Goal: Find contact information: Find contact information

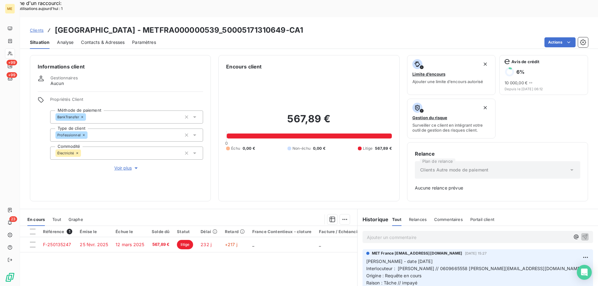
scroll to position [61, 0]
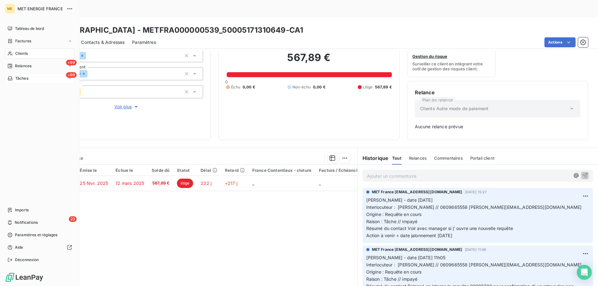
click at [34, 77] on div "+99 Tâches" at bounding box center [39, 79] width 69 height 10
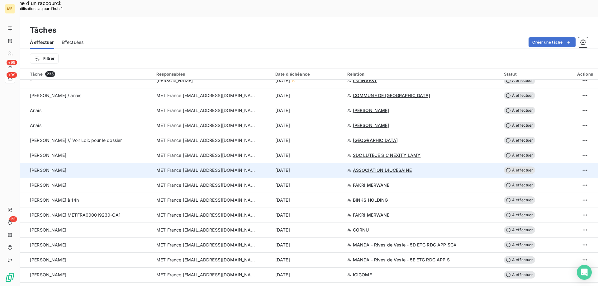
scroll to position [405, 0]
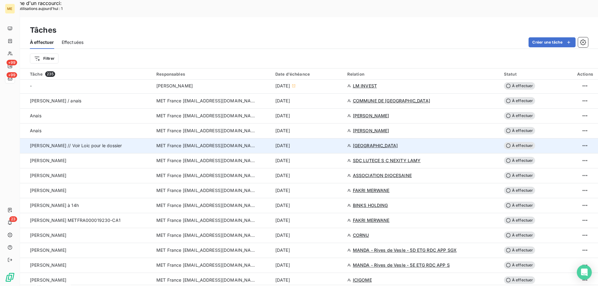
click at [517, 142] on span "À effectuer" at bounding box center [519, 145] width 31 height 7
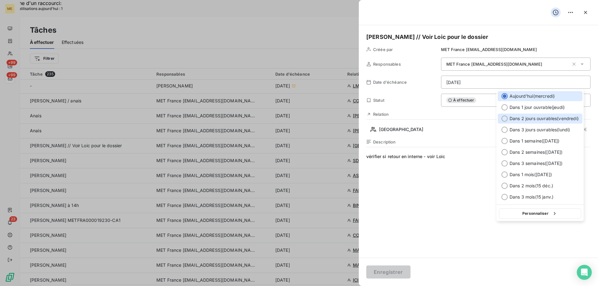
click at [506, 120] on div at bounding box center [505, 119] width 6 height 6
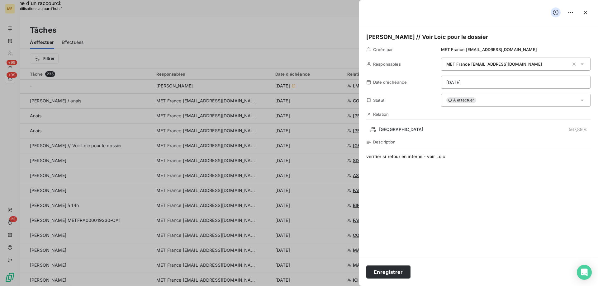
drag, startPoint x: 395, startPoint y: 272, endPoint x: 394, endPoint y: 253, distance: 18.4
click at [394, 268] on button "Enregistrer" at bounding box center [388, 272] width 44 height 13
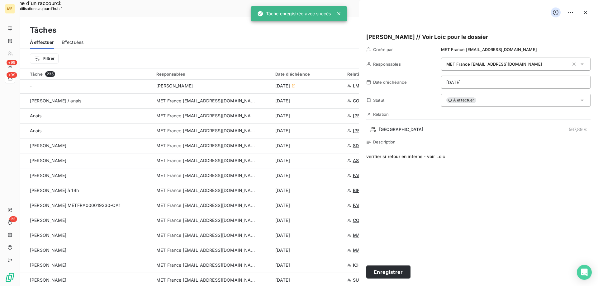
type input "15/10/2025"
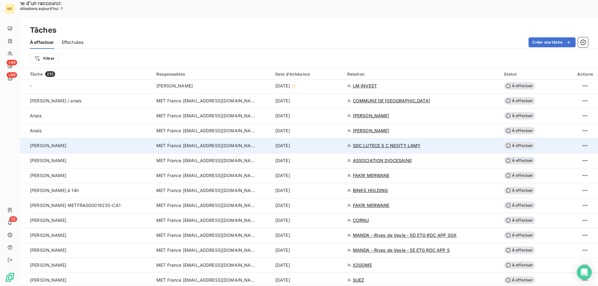
click at [372, 143] on span "SDC LUTECE S C NEXITY LAMY" at bounding box center [387, 146] width 68 height 6
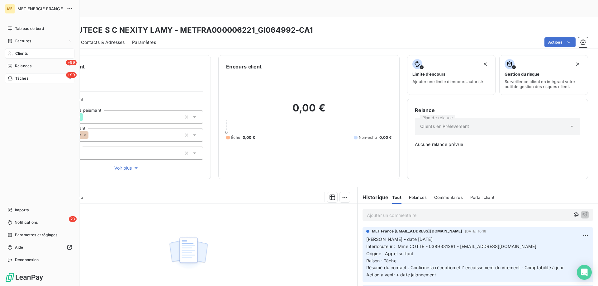
click at [37, 77] on div "+99 Tâches" at bounding box center [39, 79] width 69 height 10
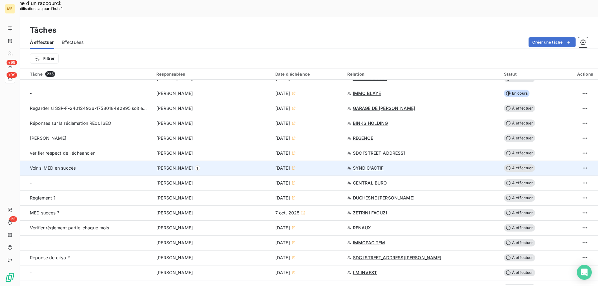
scroll to position [343, 0]
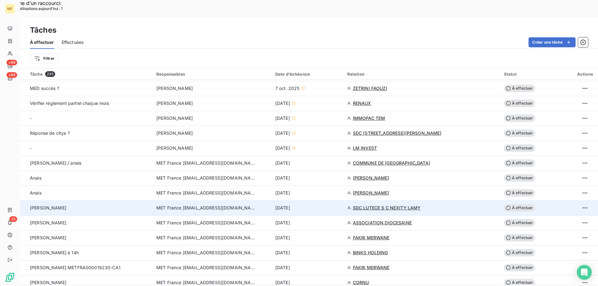
click at [522, 204] on span "À effectuer" at bounding box center [519, 207] width 31 height 7
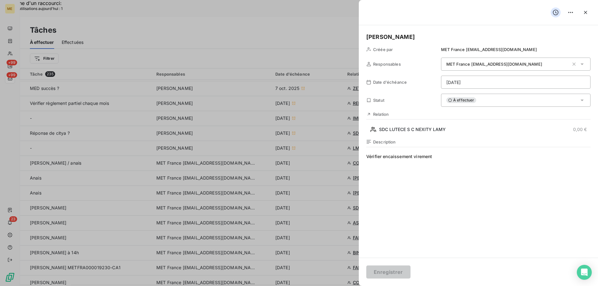
click at [480, 101] on div "À effectuer" at bounding box center [516, 100] width 150 height 13
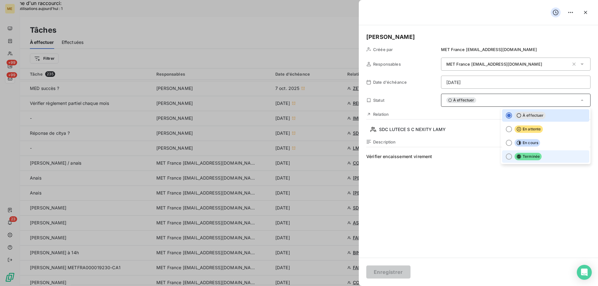
click at [506, 157] on div at bounding box center [509, 157] width 6 height 6
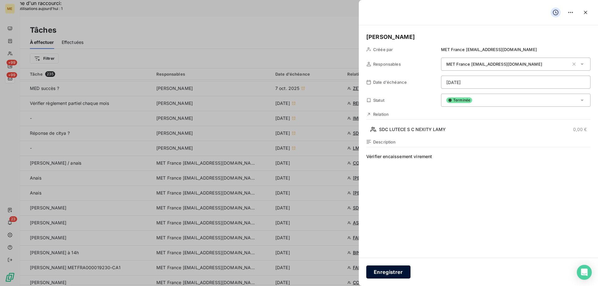
click at [391, 272] on button "Enregistrer" at bounding box center [388, 272] width 44 height 13
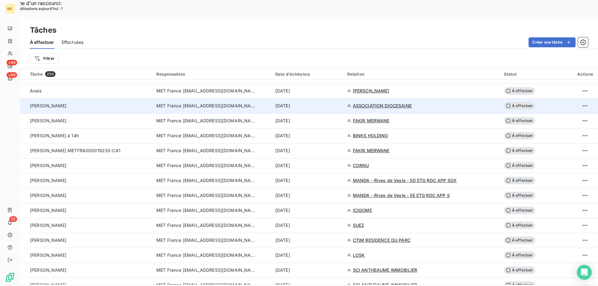
scroll to position [436, 0]
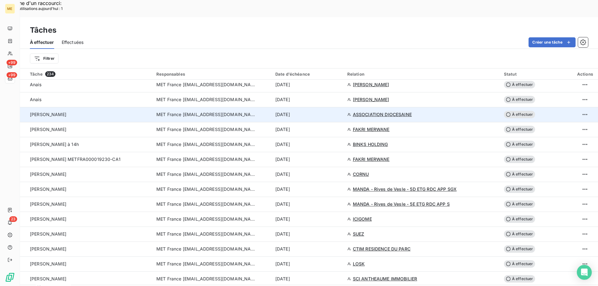
click at [381, 112] on span "ASSOCIATION DIOCESAINE" at bounding box center [382, 115] width 59 height 6
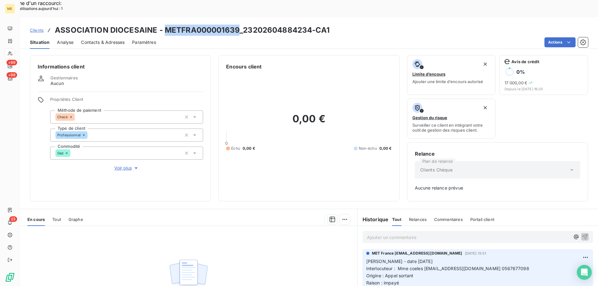
drag, startPoint x: 163, startPoint y: 12, endPoint x: 236, endPoint y: 11, distance: 73.2
click at [236, 25] on h3 "ASSOCIATION DIOCESAINE - METFRA000001639_23202604884234-CA1" at bounding box center [192, 30] width 275 height 11
copy h3 "METFRA000001639"
click at [507, 191] on div "Informations client Gestionnaires Aucun Propriétés Client Méthode de paiement C…" at bounding box center [309, 177] width 578 height 252
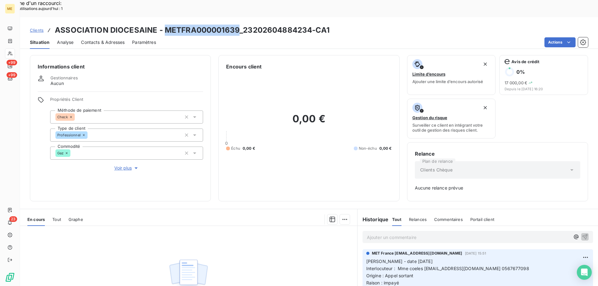
scroll to position [61, 0]
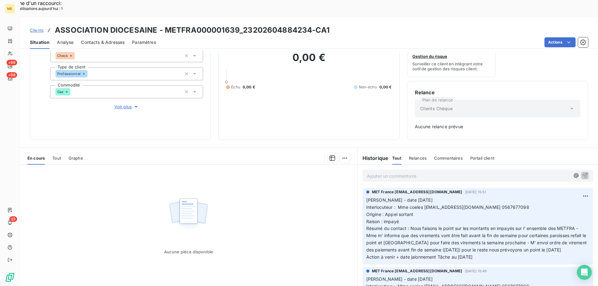
click at [504, 205] on span "Interlocuteur : Mme coeles comptaparoisse@albi.catholique.fr 0567677098" at bounding box center [447, 207] width 163 height 5
copy span "0567677098"
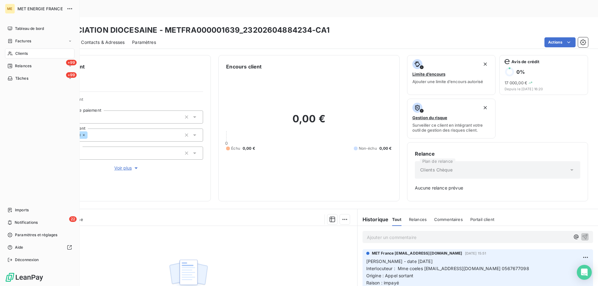
scroll to position [61, 0]
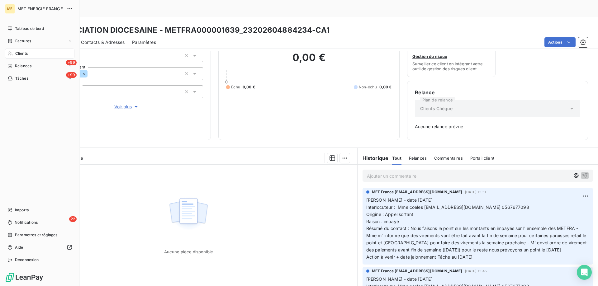
click at [28, 54] on div "Clients" at bounding box center [39, 54] width 69 height 10
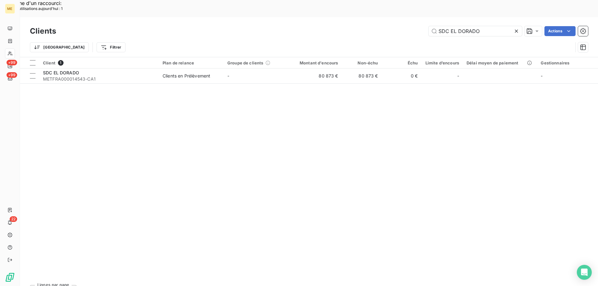
click at [515, 28] on icon at bounding box center [516, 31] width 6 height 6
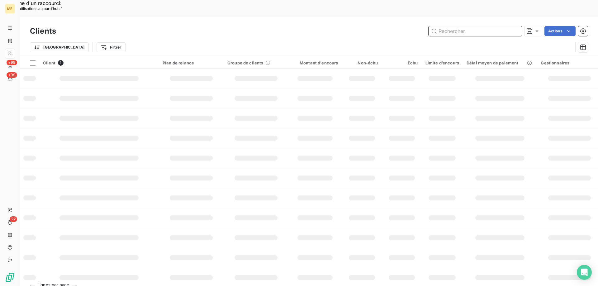
click at [474, 26] on input "text" at bounding box center [475, 31] width 93 height 10
paste input "METFRA000018439"
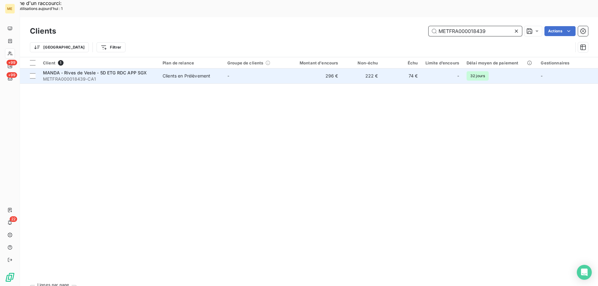
type input "METFRA000018439"
click at [74, 70] on span "MANDA - Rives de Vesle - 5D ETG RDC APP SGX" at bounding box center [95, 72] width 104 height 5
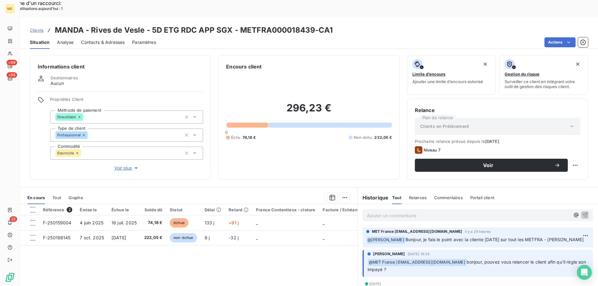
click at [55, 195] on span "Tout" at bounding box center [56, 197] width 9 height 5
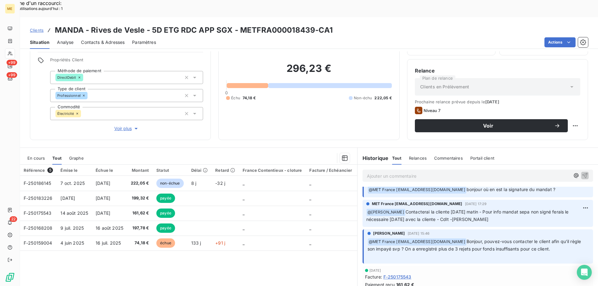
scroll to position [150, 0]
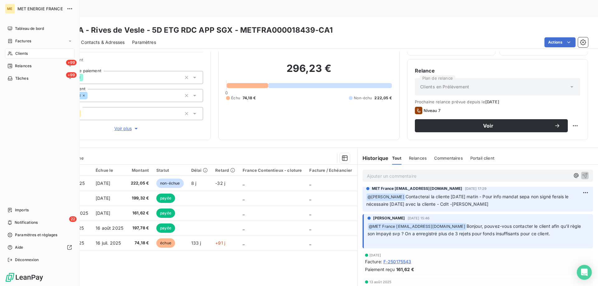
click at [29, 54] on div "Clients" at bounding box center [39, 54] width 69 height 10
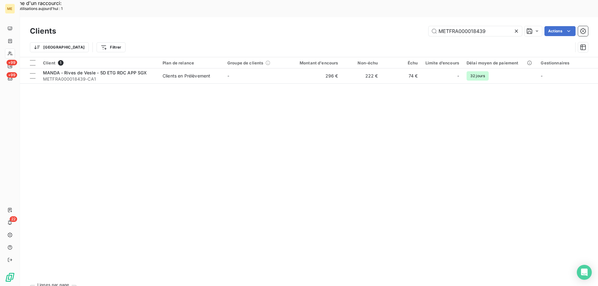
drag, startPoint x: 516, startPoint y: 12, endPoint x: 498, endPoint y: 17, distance: 18.1
click at [515, 28] on icon at bounding box center [516, 31] width 6 height 6
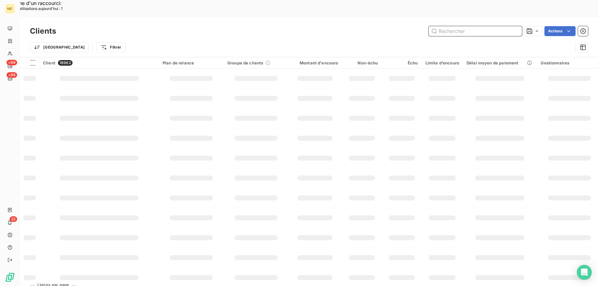
click at [475, 26] on input "text" at bounding box center [475, 31] width 93 height 10
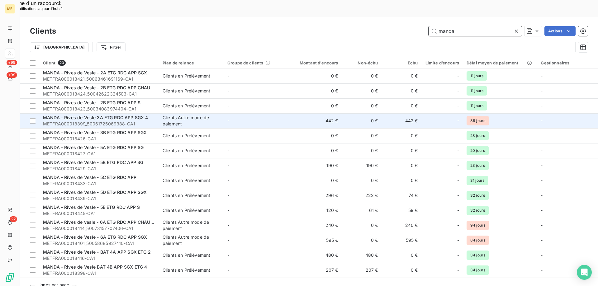
type input "manda"
click at [98, 115] on span "MANDA - Rives de Vesle 3A ETG RDC APP SGX 4" at bounding box center [95, 117] width 105 height 5
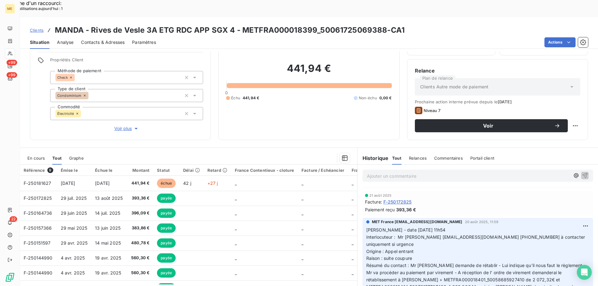
scroll to position [436, 0]
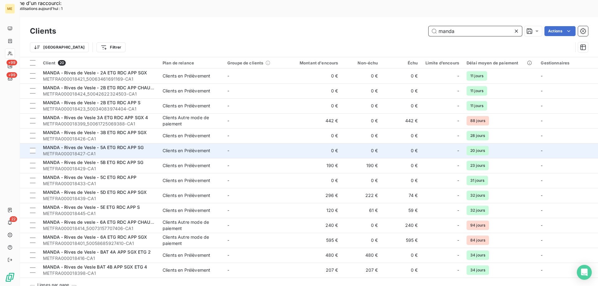
scroll to position [31, 0]
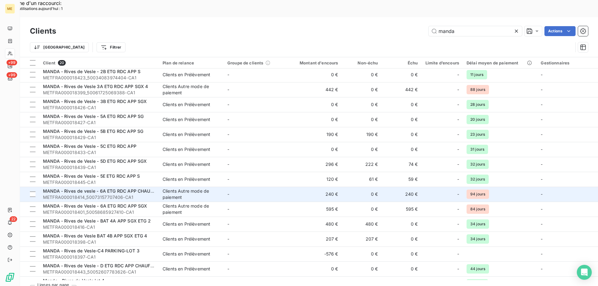
click at [107, 188] on div "MANDA - Rives de vesle - 6A ETG RDC APP CHAUFFE" at bounding box center [99, 191] width 112 height 6
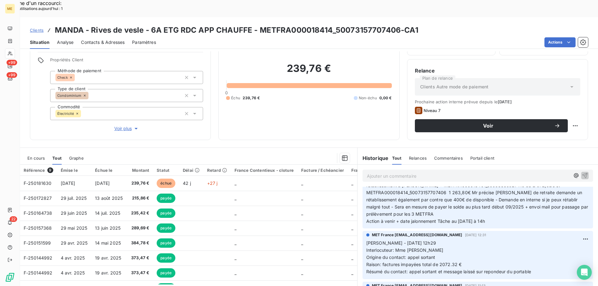
scroll to position [561, 0]
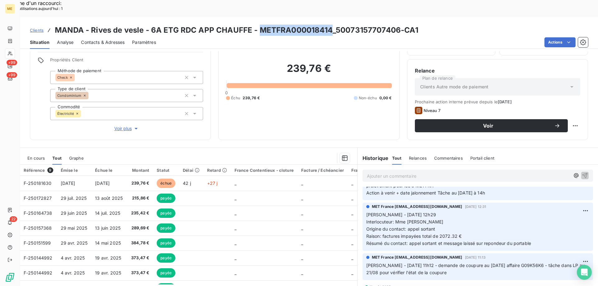
drag, startPoint x: 259, startPoint y: 11, endPoint x: 330, endPoint y: 17, distance: 71.0
click at [330, 25] on h3 "MANDA - Rives de vesle - 6A ETG RDC APP CHAUFFE - METFRA000018414_5007315770740…" at bounding box center [237, 30] width 364 height 11
click at [467, 212] on p "Sylvain - 13/08/2025 - 12h29 Interlocuteur: Mme MICHEL-RIBEREAU Origine du cont…" at bounding box center [477, 230] width 223 height 36
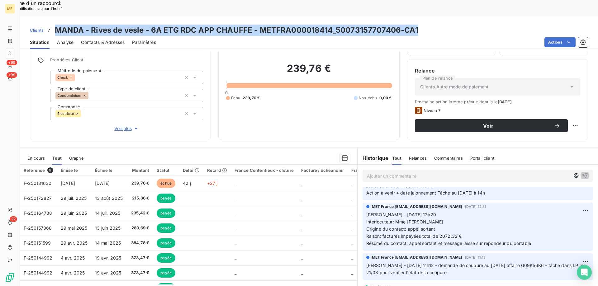
drag, startPoint x: 55, startPoint y: 13, endPoint x: 417, endPoint y: 15, distance: 362.1
click at [417, 25] on h3 "MANDA - Rives de vesle - 6A ETG RDC APP CHAUFFE - METFRA000018414_5007315770740…" at bounding box center [237, 30] width 364 height 11
copy h3 "MANDA - Rives de vesle - 6A ETG RDC APP CHAUFFE - METFRA000018414_5007315770740…"
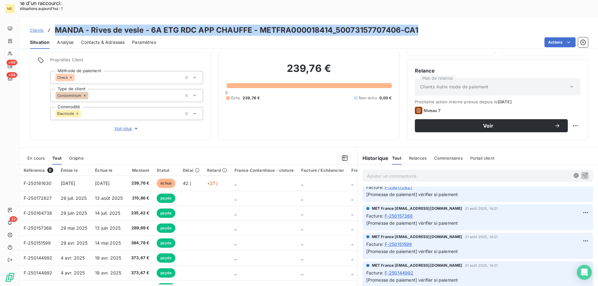
scroll to position [249, 0]
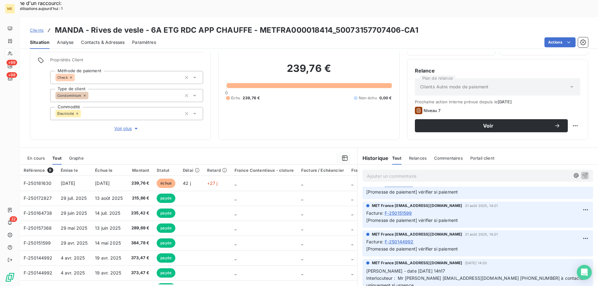
click at [403, 172] on p "Ajouter un commentaire ﻿" at bounding box center [468, 176] width 203 height 8
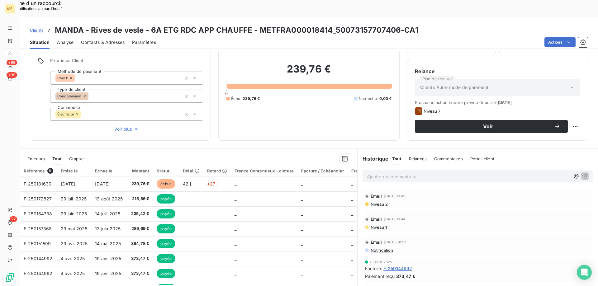
scroll to position [40, 0]
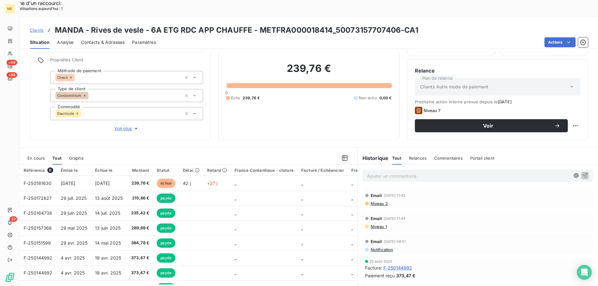
click at [389, 172] on p "Ajouter un commentaire ﻿" at bounding box center [468, 176] width 203 height 8
drag, startPoint x: 389, startPoint y: 157, endPoint x: 385, endPoint y: 151, distance: 6.9
drag, startPoint x: 385, startPoint y: 151, endPoint x: 380, endPoint y: 163, distance: 12.3
click at [380, 172] on p "Ajouter un commentaire ﻿" at bounding box center [468, 176] width 203 height 8
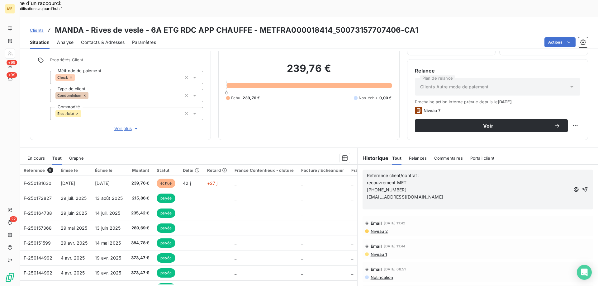
click at [427, 172] on p "Référence client/contrat :" at bounding box center [468, 175] width 203 height 7
drag, startPoint x: 422, startPoint y: 182, endPoint x: 358, endPoint y: 155, distance: 69.3
click at [358, 165] on div "Référence client/contrat : recouvrement MET 09.70.17.34.51 clients-metfrance@me…" at bounding box center [478, 190] width 241 height 50
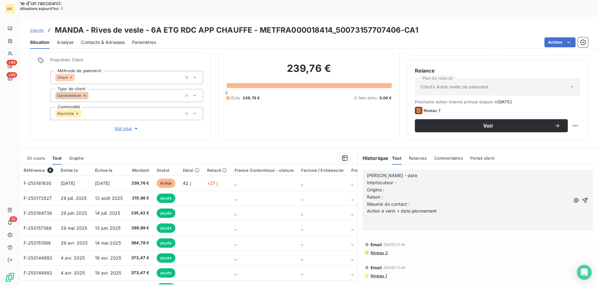
click at [424, 172] on p "Valérie - date" at bounding box center [468, 175] width 203 height 7
click at [399, 179] on p "Interlocuteur :" at bounding box center [468, 182] width 203 height 7
click at [404, 187] on p "Origine :" at bounding box center [468, 190] width 203 height 7
click at [389, 194] on p "Raison :" at bounding box center [468, 197] width 203 height 7
click at [387, 194] on span "Raison : Trâche // impayé" at bounding box center [393, 196] width 53 height 5
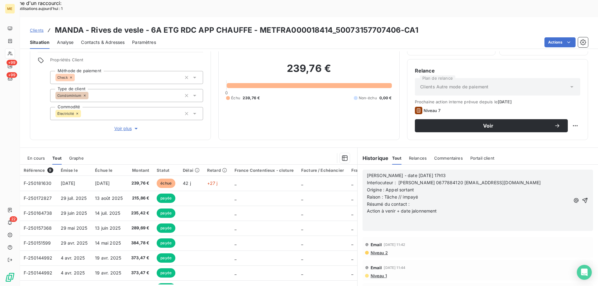
click at [412, 201] on p "Résumé du contact :" at bounding box center [468, 204] width 203 height 7
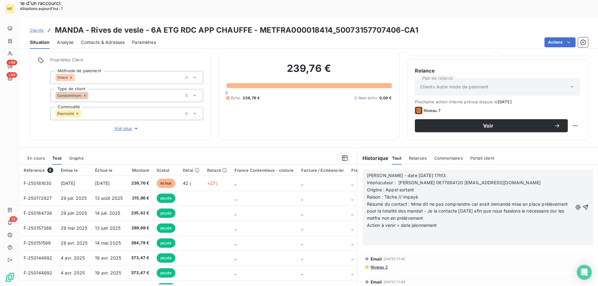
click at [439, 222] on p "Action à venir + date jalonnement" at bounding box center [470, 225] width 206 height 7
click at [583, 205] on icon "button" at bounding box center [585, 207] width 5 height 5
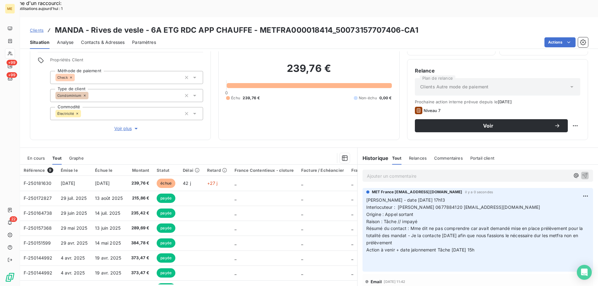
drag, startPoint x: 487, startPoint y: 234, endPoint x: 363, endPoint y: 184, distance: 133.7
click at [363, 188] on div "MET France met-france@recouvrement.met.com il y a 0 secondes Valérie - date 15/…" at bounding box center [478, 230] width 231 height 84
copy p "Valérie - date 15/10/2025 17h13 Interlocuteur : Mme MICHEL RIBEREAU 0677884120 …"
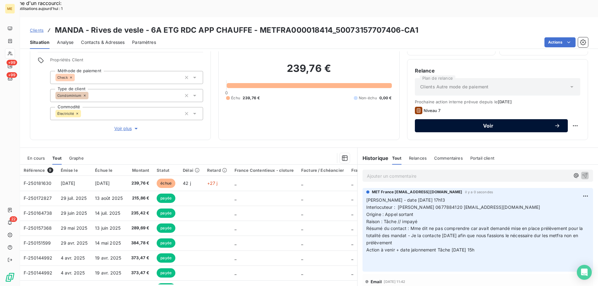
click at [432, 123] on span "Voir" at bounding box center [489, 125] width 132 height 5
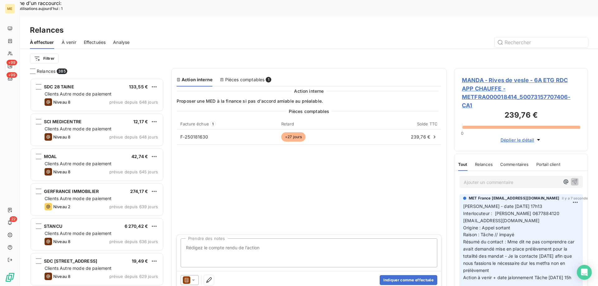
scroll to position [221, 129]
drag, startPoint x: 240, startPoint y: 233, endPoint x: 239, endPoint y: 230, distance: 3.2
drag, startPoint x: 239, startPoint y: 230, endPoint x: 486, endPoint y: 63, distance: 298.4
click at [486, 76] on span "MANDA - Rives de vesle - 6A ETG RDC APP CHAUFFE - METFRA000018414_5007315770740…" at bounding box center [521, 93] width 118 height 34
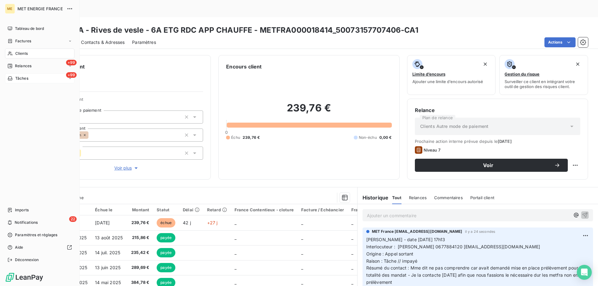
drag, startPoint x: 36, startPoint y: 79, endPoint x: 57, endPoint y: 81, distance: 21.9
click at [38, 78] on div "+99 Tâches" at bounding box center [39, 79] width 69 height 10
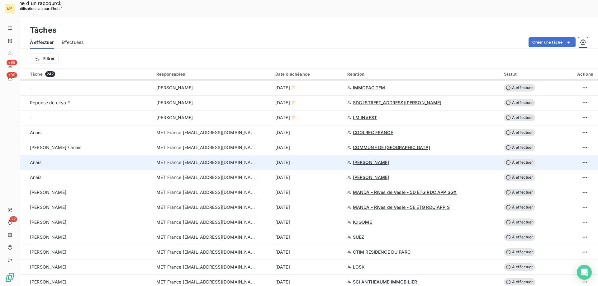
scroll to position [374, 0]
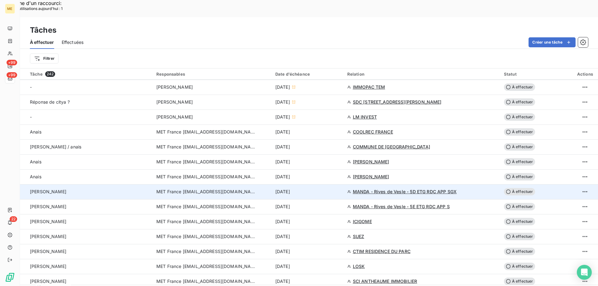
click at [520, 188] on span "À effectuer" at bounding box center [519, 191] width 31 height 7
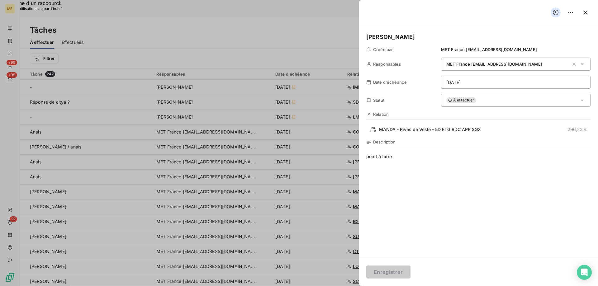
click at [400, 36] on h5 "[PERSON_NAME]" at bounding box center [478, 37] width 224 height 9
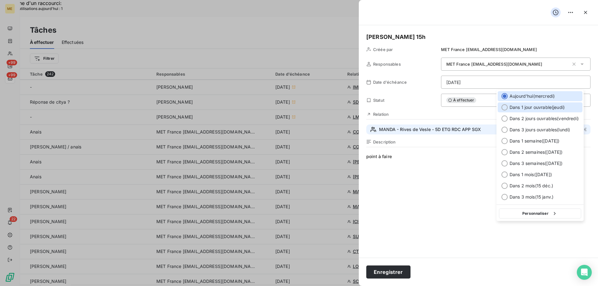
drag, startPoint x: 504, startPoint y: 107, endPoint x: 478, endPoint y: 131, distance: 35.7
click at [504, 107] on div at bounding box center [505, 107] width 6 height 6
type input "[DATE]"
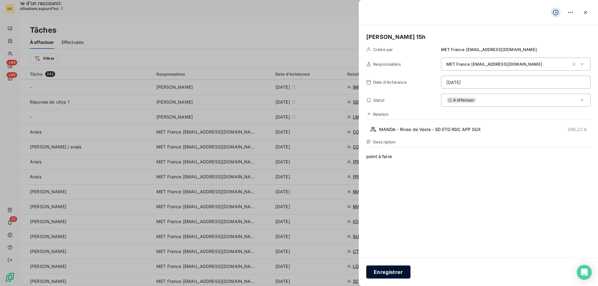
click at [389, 272] on button "Enregistrer" at bounding box center [388, 272] width 44 height 13
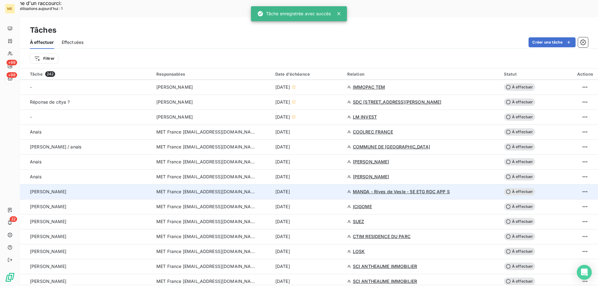
click at [524, 188] on span "À effectuer" at bounding box center [519, 191] width 31 height 7
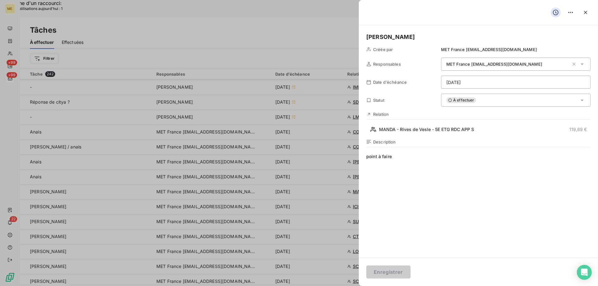
click at [409, 40] on h5 "[PERSON_NAME]" at bounding box center [478, 37] width 224 height 9
click at [393, 271] on button "Enregistrer" at bounding box center [388, 272] width 44 height 13
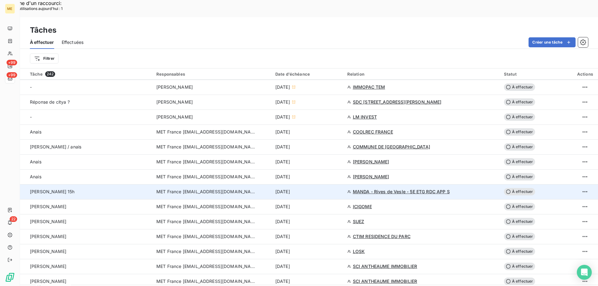
click at [524, 188] on span "À effectuer" at bounding box center [519, 191] width 31 height 7
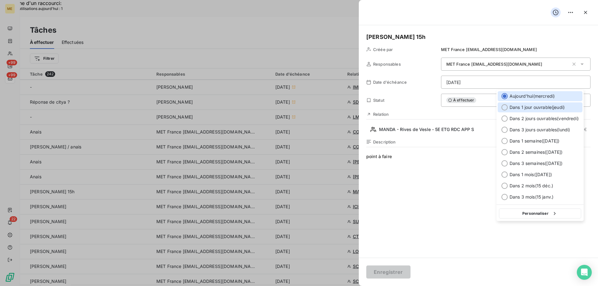
drag, startPoint x: 502, startPoint y: 108, endPoint x: 480, endPoint y: 155, distance: 51.6
click at [503, 108] on div at bounding box center [505, 107] width 6 height 6
type input "[DATE]"
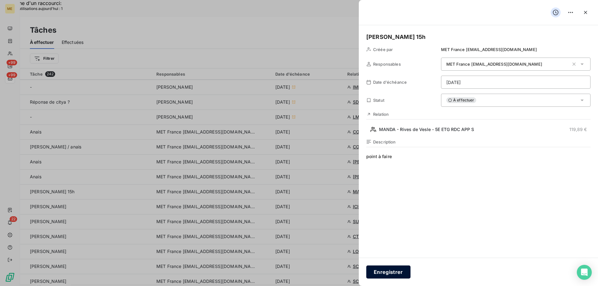
click at [391, 271] on button "Enregistrer" at bounding box center [388, 272] width 44 height 13
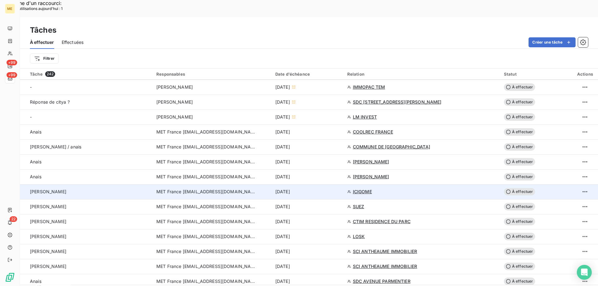
click at [360, 189] on span "ICIGOME" at bounding box center [362, 192] width 19 height 6
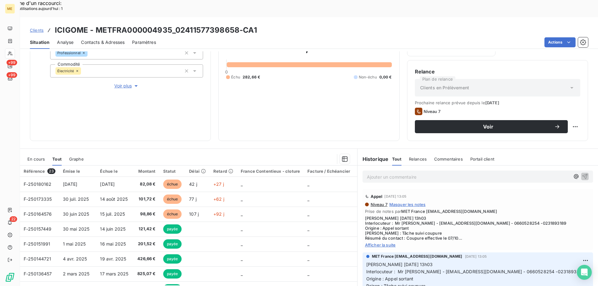
scroll to position [83, 0]
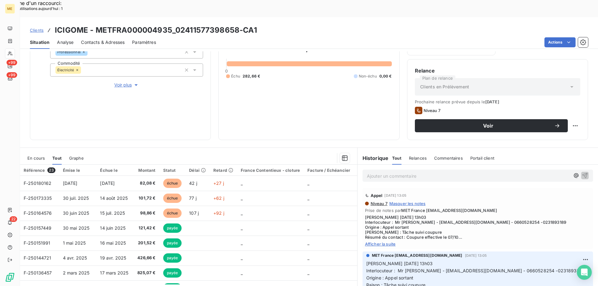
click at [374, 242] on span "Afficher la suite" at bounding box center [478, 244] width 226 height 5
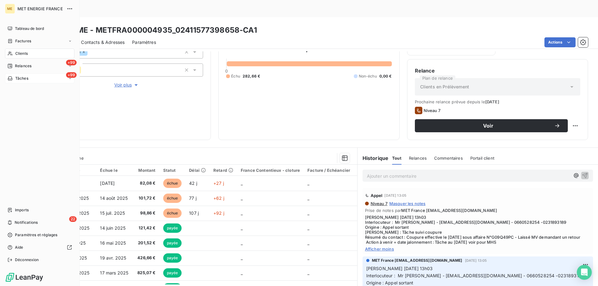
click at [50, 77] on div "+99 Tâches" at bounding box center [39, 79] width 69 height 10
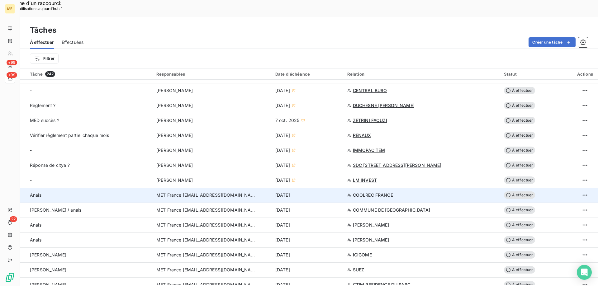
scroll to position [343, 0]
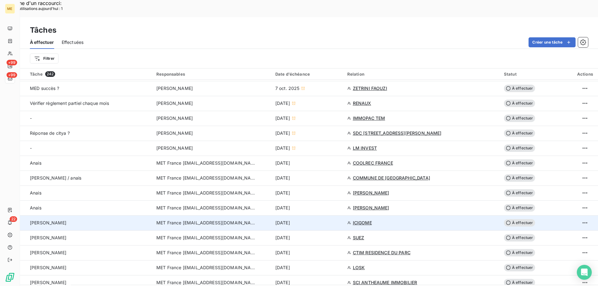
click at [360, 220] on span "ICIGOME" at bounding box center [362, 223] width 19 height 6
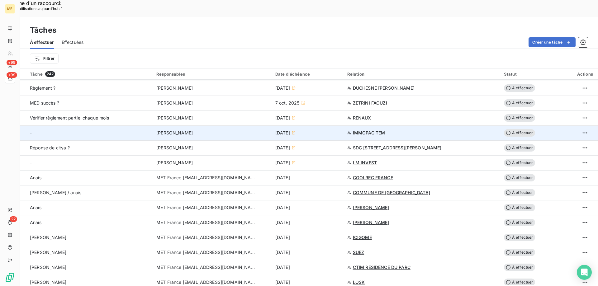
scroll to position [436, 0]
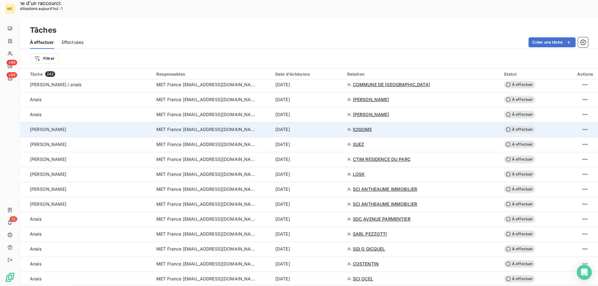
click at [519, 126] on span "À effectuer" at bounding box center [519, 129] width 31 height 7
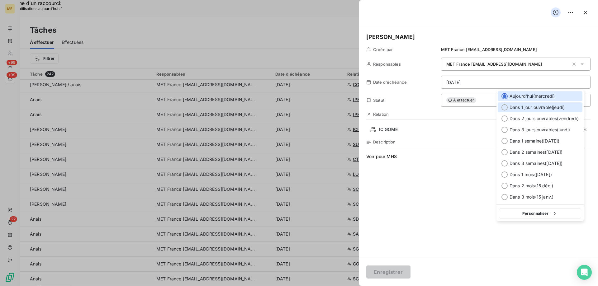
click at [502, 107] on div at bounding box center [505, 107] width 6 height 6
type input "[DATE]"
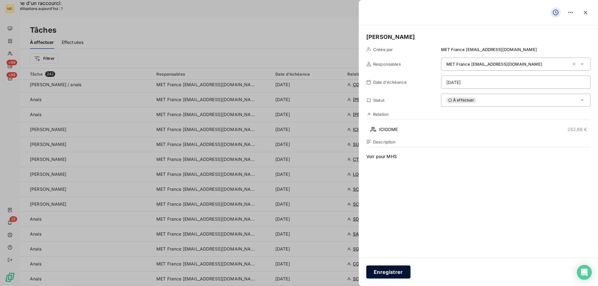
click at [388, 270] on button "Enregistrer" at bounding box center [388, 272] width 44 height 13
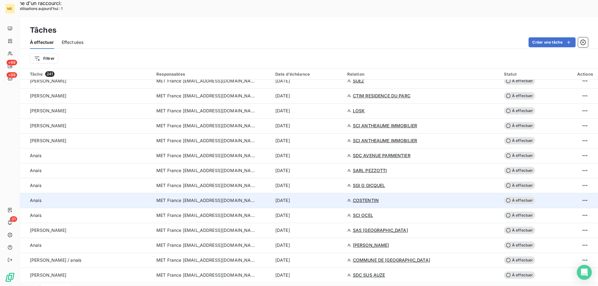
scroll to position [343, 0]
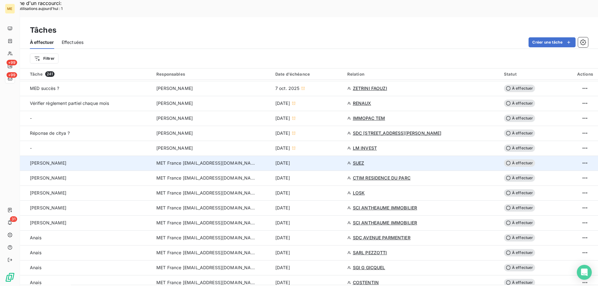
click at [356, 160] on span "SUEZ" at bounding box center [359, 163] width 12 height 6
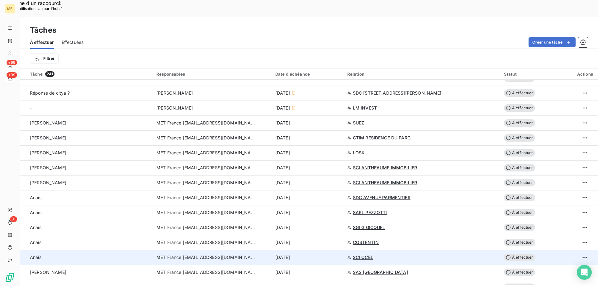
scroll to position [374, 0]
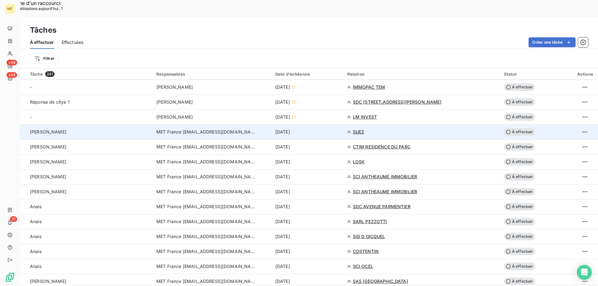
click at [357, 129] on span "SUEZ" at bounding box center [359, 132] width 12 height 6
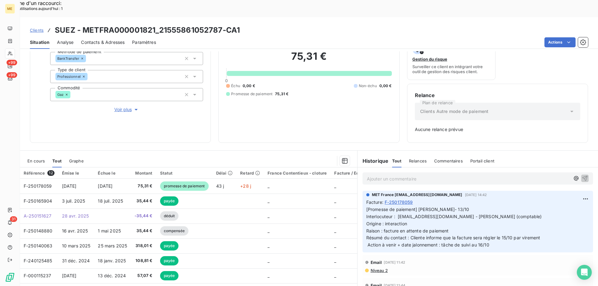
scroll to position [61, 0]
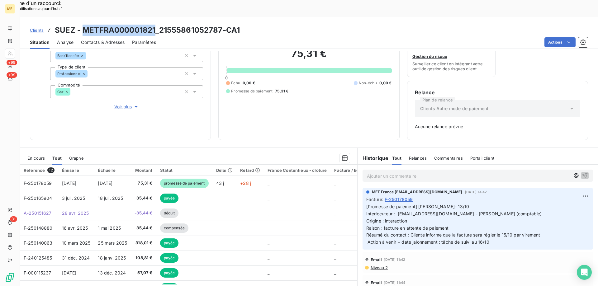
drag, startPoint x: 82, startPoint y: 12, endPoint x: 154, endPoint y: 14, distance: 71.7
click at [154, 25] on h3 "SUEZ - METFRA000001821_21555861052787-CA1" at bounding box center [147, 30] width 185 height 11
copy h3 "METFRA000001821"
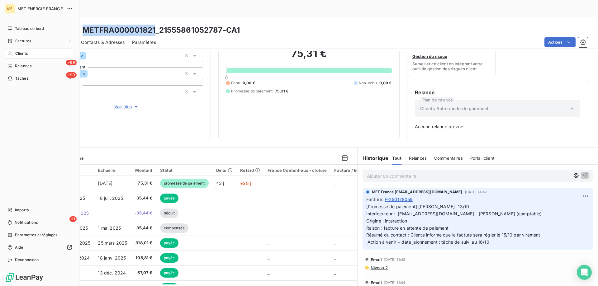
click at [31, 55] on div "Clients" at bounding box center [39, 54] width 69 height 10
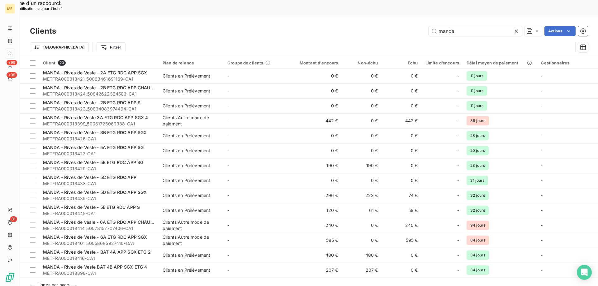
drag, startPoint x: 458, startPoint y: 16, endPoint x: 400, endPoint y: 18, distance: 57.7
click at [400, 26] on div "manda Actions" at bounding box center [326, 31] width 525 height 10
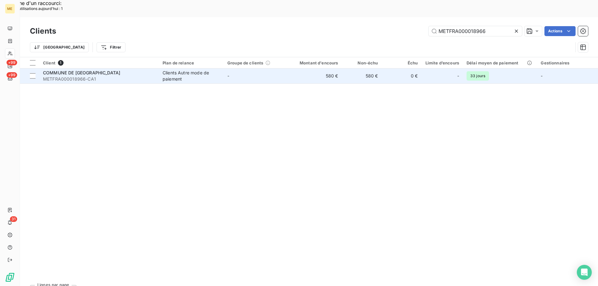
type input "METFRA000018966"
click at [70, 70] on span "COMMUNE DE [GEOGRAPHIC_DATA]" at bounding box center [81, 72] width 77 height 5
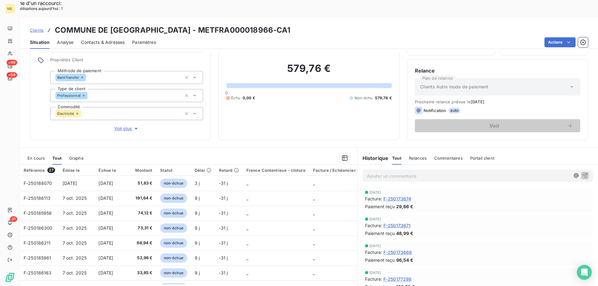
click at [118, 126] on span "Voir plus" at bounding box center [126, 129] width 25 height 6
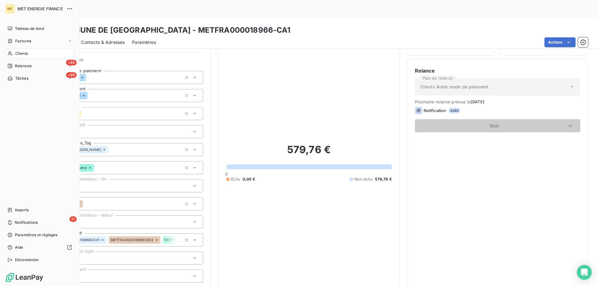
drag, startPoint x: 16, startPoint y: 51, endPoint x: 21, endPoint y: 54, distance: 5.3
click at [16, 52] on span "Clients" at bounding box center [21, 54] width 12 height 6
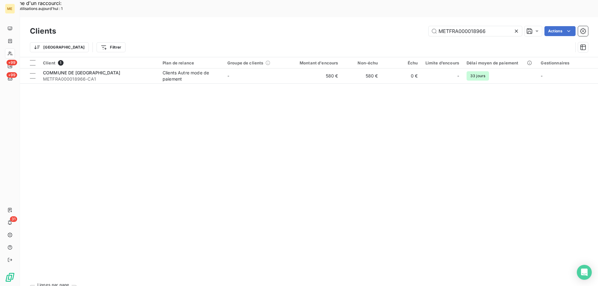
click at [517, 30] on icon at bounding box center [516, 31] width 3 height 3
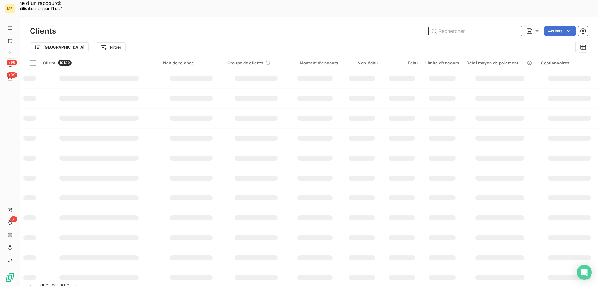
click at [458, 26] on input "text" at bounding box center [475, 31] width 93 height 10
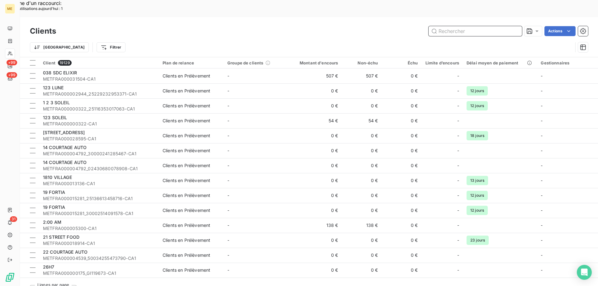
click at [447, 26] on input "text" at bounding box center [475, 31] width 93 height 10
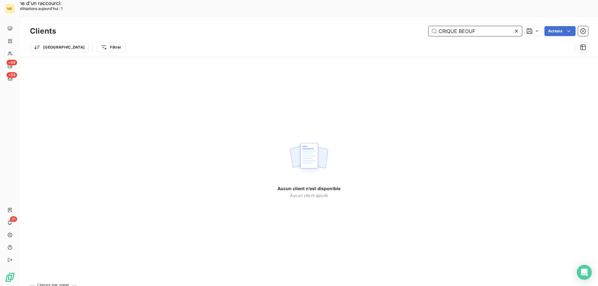
click at [439, 26] on input "CRIQUE BEOUF" at bounding box center [475, 31] width 93 height 10
type input "MAIRIE CRIQUE BEOUF"
drag, startPoint x: 514, startPoint y: 16, endPoint x: 472, endPoint y: 19, distance: 42.2
click at [514, 28] on icon at bounding box center [516, 31] width 6 height 6
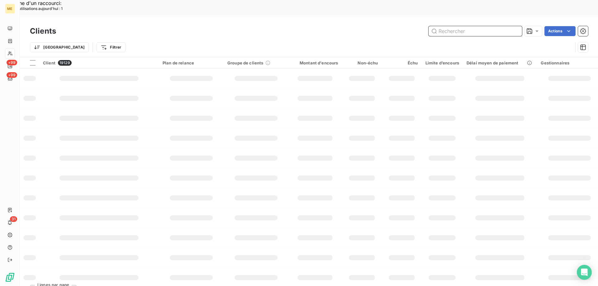
click at [439, 26] on input "text" at bounding box center [475, 31] width 93 height 10
paste input "METFRA000004986"
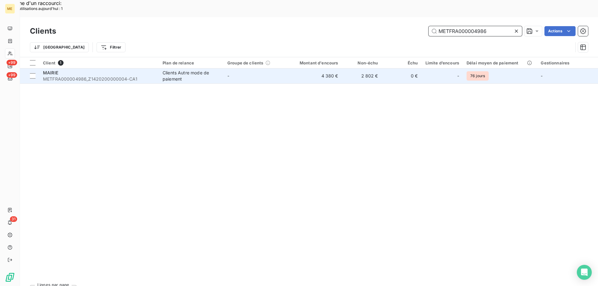
type input "METFRA000004986"
click at [93, 70] on div "MAIRIE" at bounding box center [99, 73] width 112 height 6
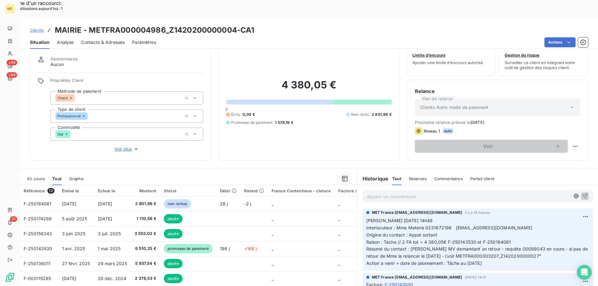
scroll to position [40, 0]
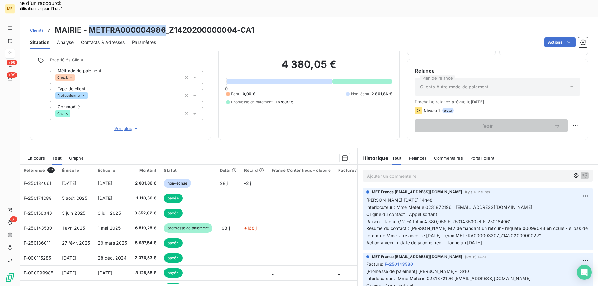
drag, startPoint x: 90, startPoint y: 13, endPoint x: 163, endPoint y: 9, distance: 73.1
click at [163, 25] on h3 "MAIRIE - METFRA000004986_Z1420200000004-CA1" at bounding box center [154, 30] width 199 height 11
copy h3 "METFRA000004986"
drag, startPoint x: 449, startPoint y: 220, endPoint x: 530, endPoint y: 220, distance: 80.7
click at [530, 226] on span "Résumé du contact : [PERSON_NAME] MV demandant un retour - requête 00099043 en …" at bounding box center [477, 232] width 223 height 12
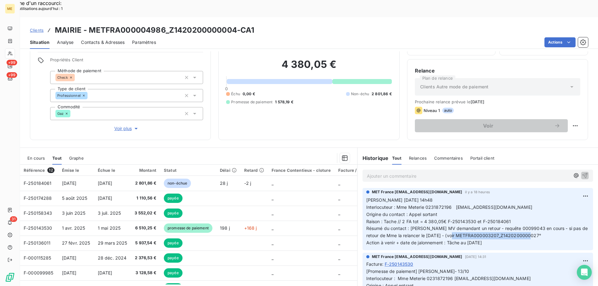
copy span "METFRA000003207_Z1420200000027"
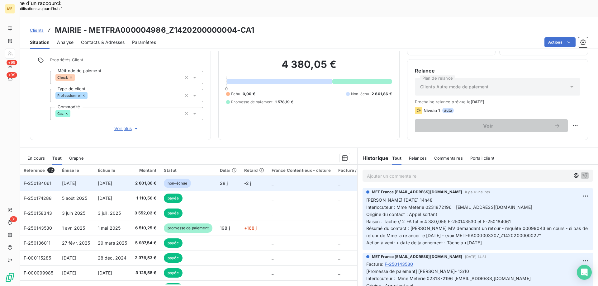
click at [42, 181] on span "F-250184061" at bounding box center [38, 183] width 28 height 5
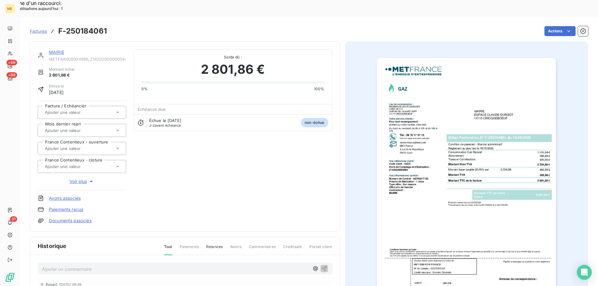
click at [453, 193] on img "button" at bounding box center [466, 185] width 179 height 254
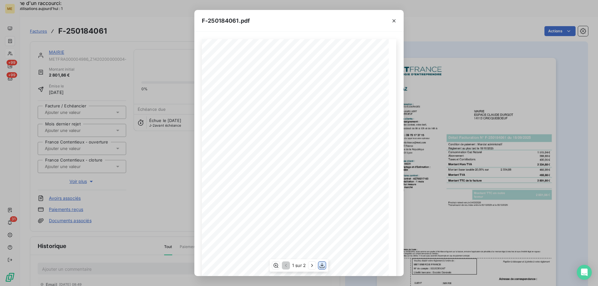
click at [321, 266] on icon "button" at bounding box center [322, 266] width 6 height 6
click at [394, 21] on icon "button" at bounding box center [394, 20] width 3 height 3
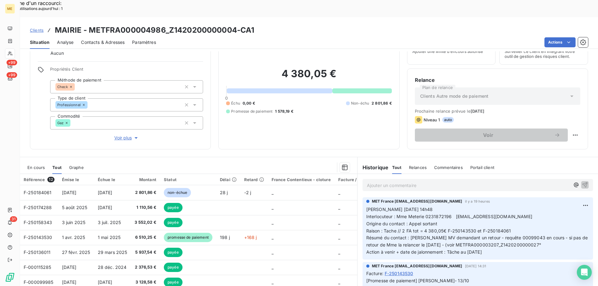
scroll to position [40, 0]
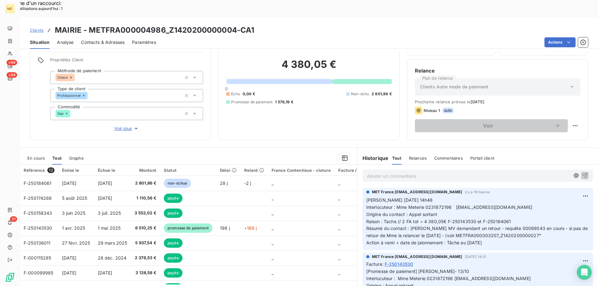
drag, startPoint x: 491, startPoint y: 226, endPoint x: 363, endPoint y: 185, distance: 134.3
click at [366, 197] on p "[PERSON_NAME] [DATE] 14h48 Interlocuteur : Mme Meterie 0231872196 [EMAIL_ADDRES…" at bounding box center [477, 222] width 223 height 50
copy p "[PERSON_NAME] [DATE] 14h48 Interlocuteur : Mme Meterie 0231872196 [EMAIL_ADDRES…"
click at [121, 126] on span "Voir plus" at bounding box center [126, 129] width 25 height 6
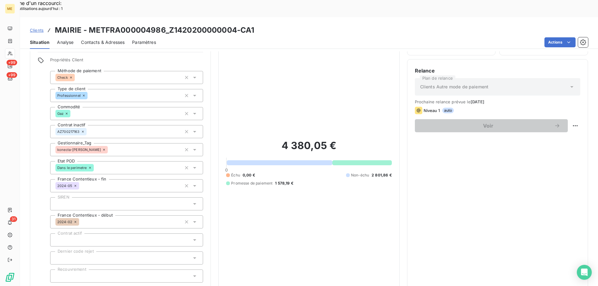
click at [119, 286] on span "Réduire" at bounding box center [126, 291] width 23 height 6
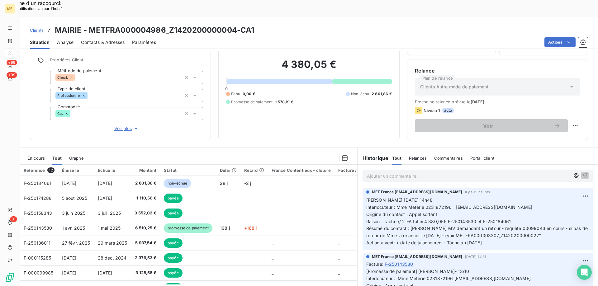
click at [542, 228] on p "[PERSON_NAME] [DATE] 14h48 Interlocuteur : Mme Meterie 0231872196 [EMAIL_ADDRES…" at bounding box center [477, 222] width 223 height 50
click at [493, 224] on p "[PERSON_NAME] [DATE] 14h48 Interlocuteur : Mme Meterie 0231872196 [EMAIL_ADDRES…" at bounding box center [477, 222] width 223 height 50
click at [156, 125] on button "Voir plus" at bounding box center [126, 128] width 153 height 7
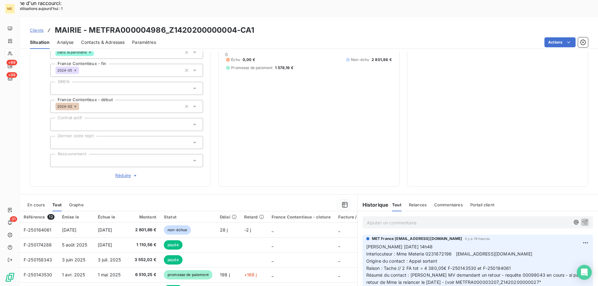
scroll to position [198, 0]
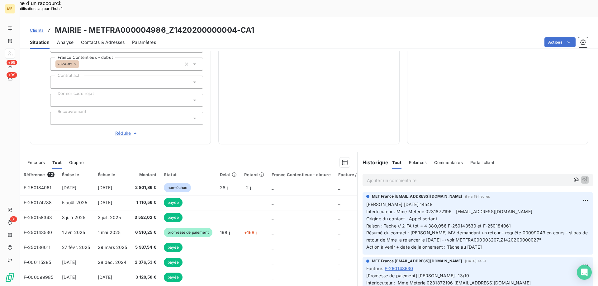
click at [453, 71] on div "Relance Plan de relance Clients Autre mode de paiement Prochaine relance prévue…" at bounding box center [497, 23] width 165 height 228
drag, startPoint x: 485, startPoint y: 226, endPoint x: 362, endPoint y: 184, distance: 129.9
click at [363, 193] on div "MET France [EMAIL_ADDRESS][DOMAIN_NAME] il y a 19 heures [PERSON_NAME] [DATE] 1…" at bounding box center [478, 224] width 231 height 62
copy p "[PERSON_NAME] [DATE] 14h48 Interlocuteur : Mme Meterie 0231872196 [EMAIL_ADDRES…"
click at [375, 177] on p "Ajouter un commentaire ﻿" at bounding box center [468, 181] width 203 height 8
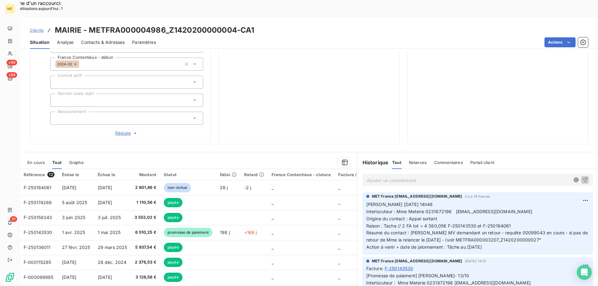
drag, startPoint x: 375, startPoint y: 159, endPoint x: 374, endPoint y: 152, distance: 6.9
drag, startPoint x: 374, startPoint y: 152, endPoint x: 399, endPoint y: 158, distance: 25.8
click at [399, 177] on p "Ajouter un commentaire ﻿" at bounding box center [468, 181] width 203 height 8
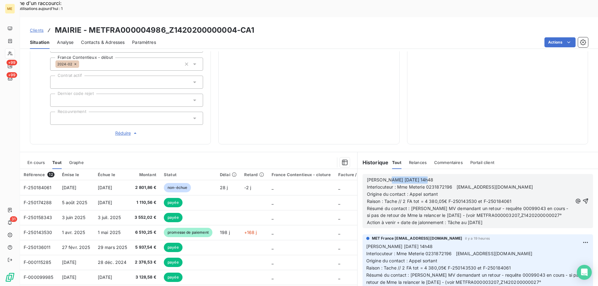
drag, startPoint x: 381, startPoint y: 158, endPoint x: 470, endPoint y: 153, distance: 89.3
click at [469, 169] on div "[PERSON_NAME] [DATE] 14h48 Interlocuteur : Mme Meterie 0231872196 [EMAIL_ADDRES…" at bounding box center [478, 201] width 241 height 64
drag, startPoint x: 421, startPoint y: 171, endPoint x: 435, endPoint y: 183, distance: 17.9
click at [436, 191] on p "Origine du contact : Appel sortant" at bounding box center [470, 194] width 206 height 7
click at [434, 191] on p "Origine du contact : Appel entra" at bounding box center [470, 194] width 206 height 7
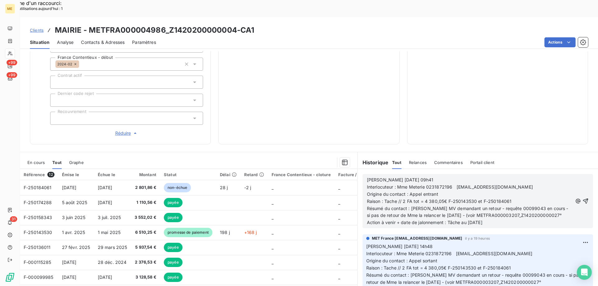
click at [410, 206] on span "Résumé du contact : [PERSON_NAME] MV demandant un retour - requête 00099043 en …" at bounding box center [468, 212] width 203 height 12
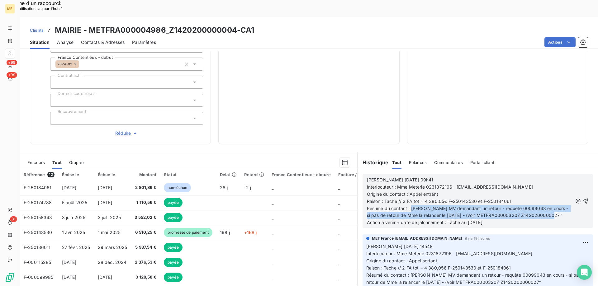
drag, startPoint x: 409, startPoint y: 188, endPoint x: 562, endPoint y: 193, distance: 153.4
click at [562, 205] on p "Résumé du contact : [PERSON_NAME] MV demandant un retour - requête 00099043 en …" at bounding box center [470, 212] width 206 height 14
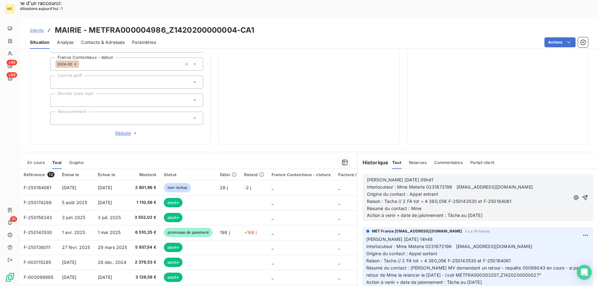
drag, startPoint x: 396, startPoint y: 178, endPoint x: 522, endPoint y: 184, distance: 125.7
click at [522, 184] on div "[PERSON_NAME] [DATE] 09h41 Interlocuteur : Mme Meterie 0231872196 [EMAIL_ADDRES…" at bounding box center [468, 198] width 203 height 43
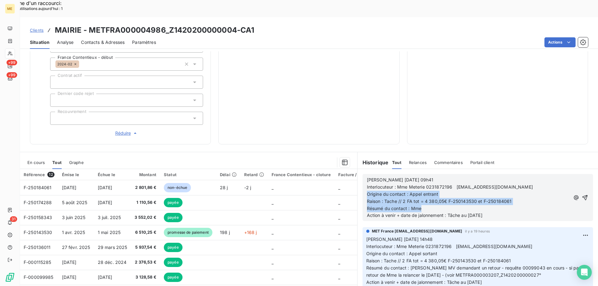
click at [427, 205] on p "Résumé du contact : Mme" at bounding box center [468, 208] width 203 height 7
click at [423, 205] on p "Résumé du contact : Mme" at bounding box center [468, 208] width 203 height 7
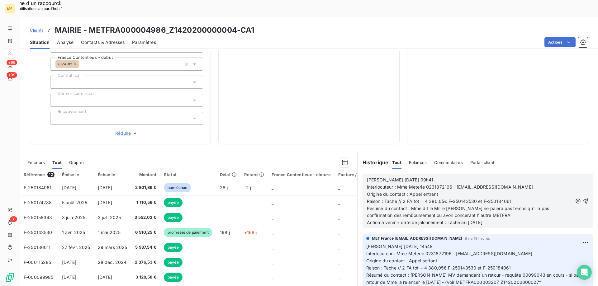
click at [437, 206] on span "Résumé du contact : Mme dit le Mr le [PERSON_NAME] ne paiera pas temps qu'il a …" at bounding box center [459, 212] width 184 height 12
click at [486, 205] on p "Résumé du contact : Mme dit le Mr le [PERSON_NAME] ne paiera pas temps qu'il a …" at bounding box center [470, 212] width 206 height 14
click at [431, 206] on span "Résumé du contact : Mme dit le Mr le [PERSON_NAME] ne paiera pas temps qu'il a …" at bounding box center [459, 212] width 184 height 12
click at [406, 206] on span "Résumé du contact : Mme dit que Mr le [PERSON_NAME] ne paiera pas temps qu'il a…" at bounding box center [461, 212] width 188 height 12
click at [493, 205] on p "Résumé du contact : Mme dit que Mr le [PERSON_NAME] ne paiera pas temps qu'il a…" at bounding box center [470, 212] width 206 height 14
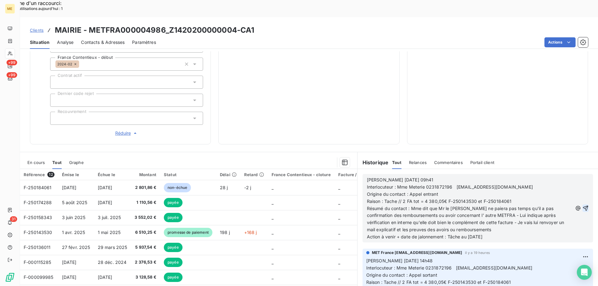
click at [583, 205] on icon "button" at bounding box center [586, 208] width 6 height 6
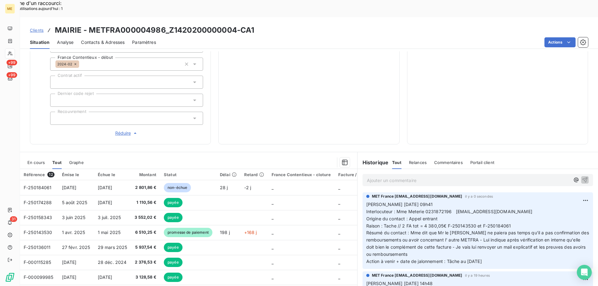
click at [117, 17] on div "Clients MAIRIE - METFRA000004986_Z1420200000004-CA1 Situation Analyse Contacts …" at bounding box center [309, 33] width 578 height 32
click at [489, 242] on p "[PERSON_NAME] [DATE] 09h41 Interlocuteur : Mme Meterie 0231872196 [EMAIL_ADDRES…" at bounding box center [477, 233] width 223 height 64
click at [416, 232] on p "[PERSON_NAME] [DATE] 09h41 Interlocuteur : Mme Meterie 0231872196 [EMAIL_ADDRES…" at bounding box center [477, 233] width 223 height 64
click at [496, 238] on p "[PERSON_NAME] [DATE] 09h41 Interlocuteur : Mme Meterie 0231872196 [EMAIL_ADDRES…" at bounding box center [477, 233] width 223 height 64
drag, startPoint x: 497, startPoint y: 234, endPoint x: 500, endPoint y: 232, distance: 4.1
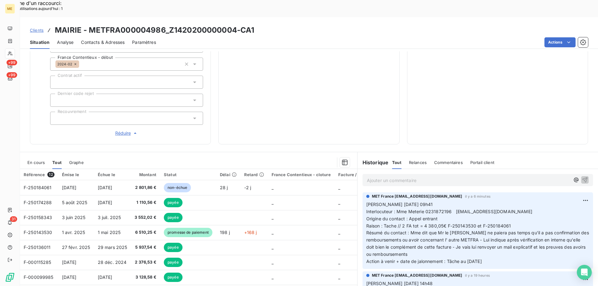
click at [497, 234] on p "[PERSON_NAME] [DATE] 09h41 Interlocuteur : Mme Meterie 0231872196 [EMAIL_ADDRES…" at bounding box center [477, 233] width 223 height 64
click at [503, 237] on p "[PERSON_NAME] [DATE] 09h41 Interlocuteur : Mme Meterie 0231872196 [EMAIL_ADDRES…" at bounding box center [477, 233] width 223 height 64
drag, startPoint x: 496, startPoint y: 237, endPoint x: 364, endPoint y: 180, distance: 143.5
click at [366, 201] on p "[PERSON_NAME] [DATE] 09h41 Interlocuteur : Mme Meterie 0231872196 [EMAIL_ADDRES…" at bounding box center [477, 233] width 223 height 64
copy p "[PERSON_NAME] [DATE] 09h41 Interlocuteur : Mme Meterie 0231872196 [EMAIL_ADDRES…"
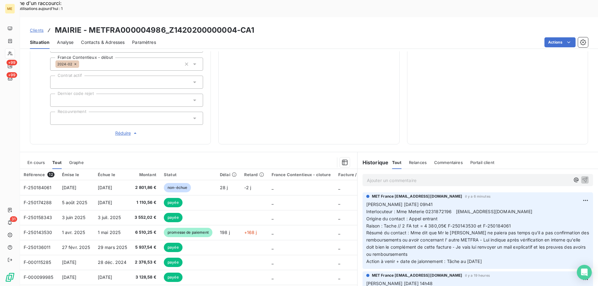
click at [90, 25] on h3 "MAIRIE - METFRA000004986_Z1420200000004-CA1" at bounding box center [154, 30] width 199 height 11
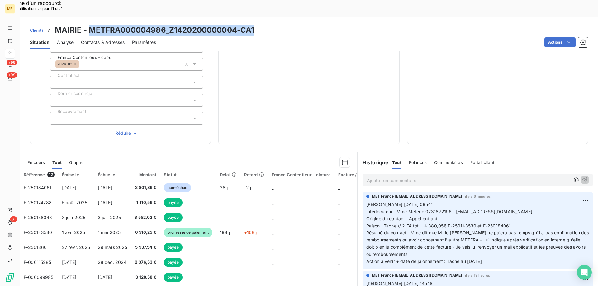
drag, startPoint x: 89, startPoint y: 11, endPoint x: 257, endPoint y: 9, distance: 167.3
click at [257, 25] on div "Clients MAIRIE - METFRA000004986_Z1420200000004-CA1" at bounding box center [309, 30] width 578 height 11
copy h3 "METFRA000004986_Z1420200000004-CA1"
click at [291, 25] on div "Clients MAIRIE - METFRA000004986_Z1420200000004-CA1" at bounding box center [309, 30] width 578 height 11
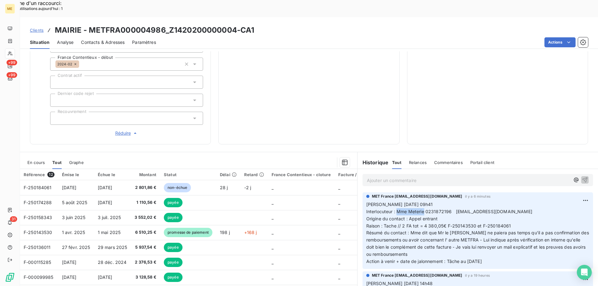
drag, startPoint x: 395, startPoint y: 191, endPoint x: 421, endPoint y: 189, distance: 26.3
click at [421, 209] on span "Interlocuteur : Mme Meterie 0231872196 [EMAIL_ADDRESS][DOMAIN_NAME]" at bounding box center [449, 211] width 166 height 5
copy span "Mme Meterie"
drag, startPoint x: 91, startPoint y: 9, endPoint x: 164, endPoint y: 2, distance: 73.2
click at [164, 17] on div "Clients MAIRIE - METFRA000004986_Z1420200000004-CA1 Situation Analyse Contacts …" at bounding box center [309, 33] width 578 height 32
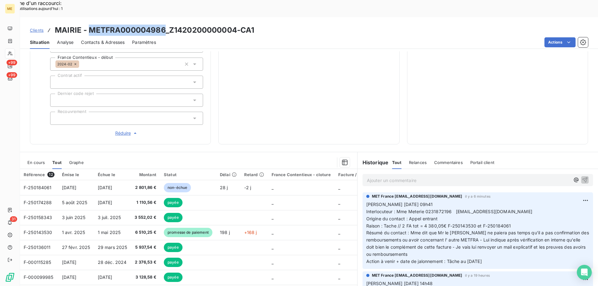
copy h3 "METFRA000004986"
drag, startPoint x: 457, startPoint y: 191, endPoint x: 525, endPoint y: 190, distance: 67.6
click at [525, 201] on p "[PERSON_NAME] [DATE] 09h41 Interlocuteur : Mme Meterie 0231872196 [EMAIL_ADDRES…" at bounding box center [477, 233] width 223 height 64
copy span "[EMAIL_ADDRESS][DOMAIN_NAME]"
drag, startPoint x: 497, startPoint y: 238, endPoint x: 364, endPoint y: 206, distance: 136.7
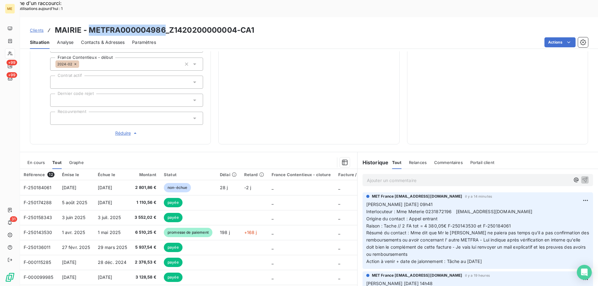
click at [366, 206] on p "[PERSON_NAME] [DATE] 09h41 Interlocuteur : Mme Meterie 0231872196 [EMAIL_ADDRES…" at bounding box center [477, 233] width 223 height 64
click at [509, 237] on p "[PERSON_NAME] [DATE] 09h41 Interlocuteur : Mme Meterie 0231872196 [EMAIL_ADDRES…" at bounding box center [477, 233] width 223 height 64
drag, startPoint x: 483, startPoint y: 238, endPoint x: 365, endPoint y: 184, distance: 130.4
click at [365, 193] on div "MET France [EMAIL_ADDRESS][DOMAIN_NAME] il y a 14 minutes [PERSON_NAME] [DATE] …" at bounding box center [478, 231] width 231 height 77
